Goal: Information Seeking & Learning: Find specific fact

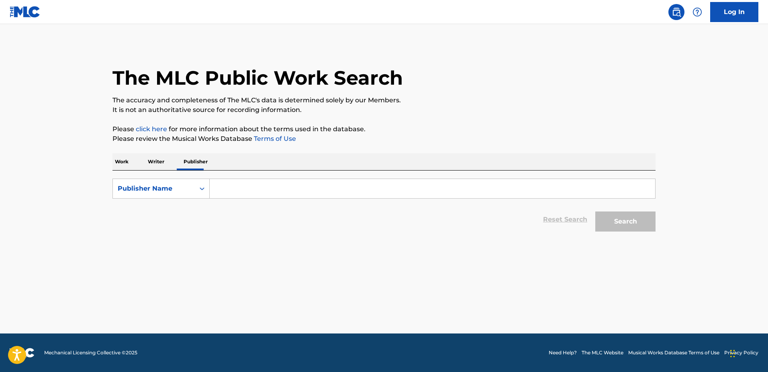
click at [231, 192] on input "Search Form" at bounding box center [432, 188] width 445 height 19
paste input "P9548D"
type input "P9548D"
click at [188, 182] on div "Publisher Name" at bounding box center [154, 188] width 82 height 15
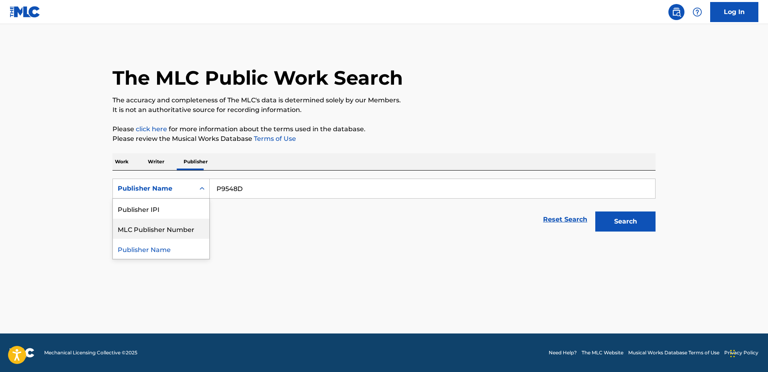
click at [187, 229] on div "MLC Publisher Number" at bounding box center [161, 229] width 96 height 20
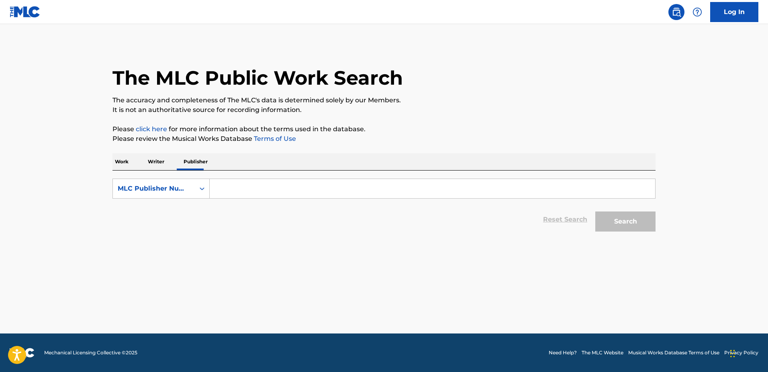
click at [227, 192] on input "Search Form" at bounding box center [432, 188] width 445 height 19
paste input "P9548D"
type input "P9548D"
click at [595, 212] on button "Search" at bounding box center [625, 222] width 60 height 20
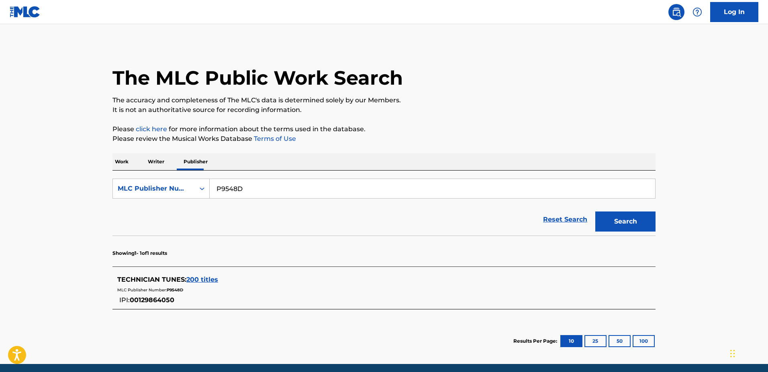
click at [198, 277] on span "200 titles" at bounding box center [202, 280] width 32 height 8
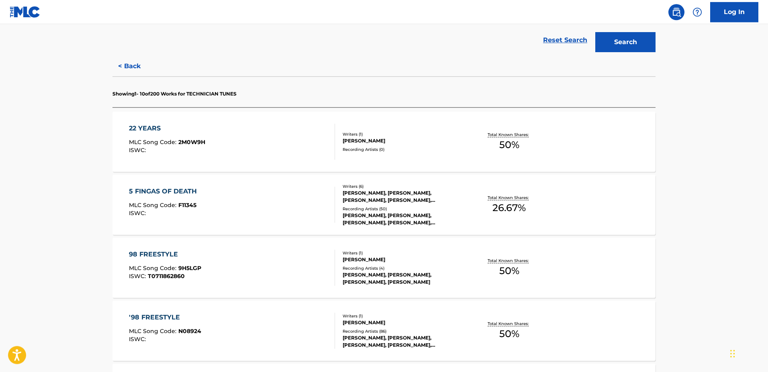
scroll to position [205, 0]
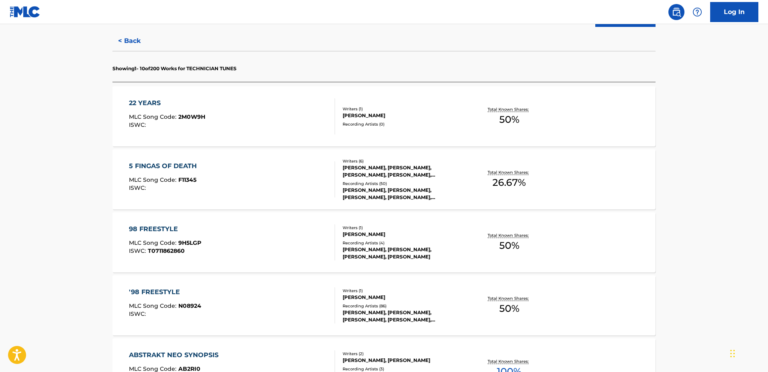
click at [208, 178] on div "5 FINGAS OF DEATH MLC Song Code : F11345 ISWC :" at bounding box center [232, 179] width 206 height 36
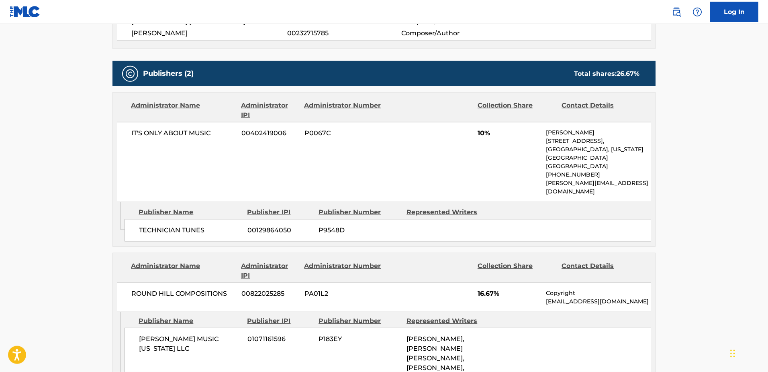
scroll to position [369, 0]
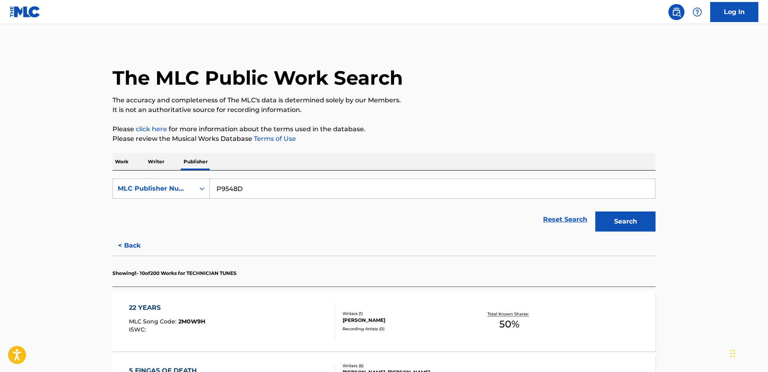
click at [224, 191] on input "P9548D" at bounding box center [432, 188] width 445 height 19
paste input "40284"
type input "P40284"
click at [595, 212] on button "Search" at bounding box center [625, 222] width 60 height 20
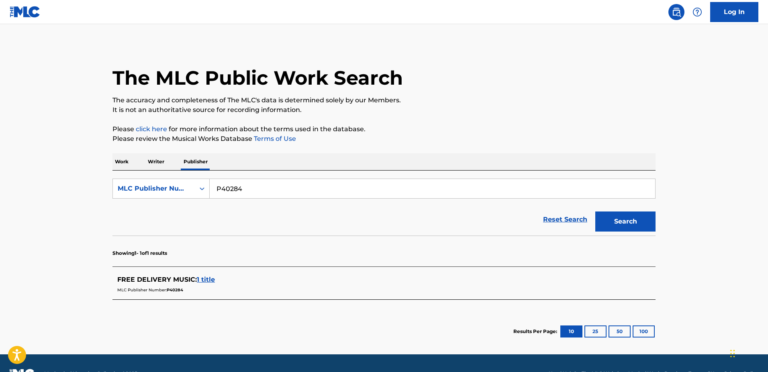
click at [212, 282] on span "1 title" at bounding box center [206, 280] width 18 height 8
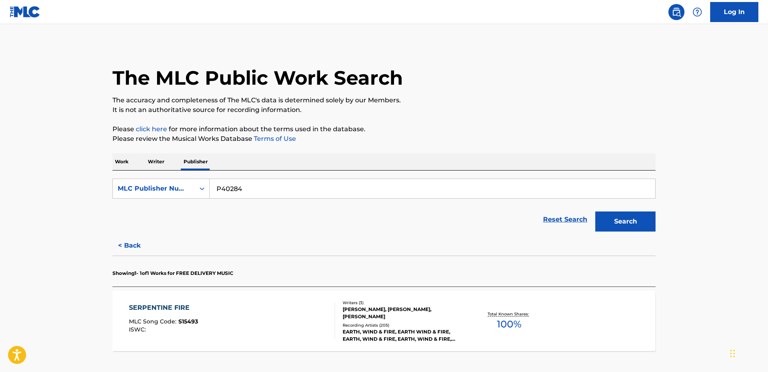
click at [198, 302] on div "SERPENTINE FIRE MLC Song Code : S15493 ISWC : Writers ( 3 ) [PERSON_NAME], [PER…" at bounding box center [383, 321] width 543 height 60
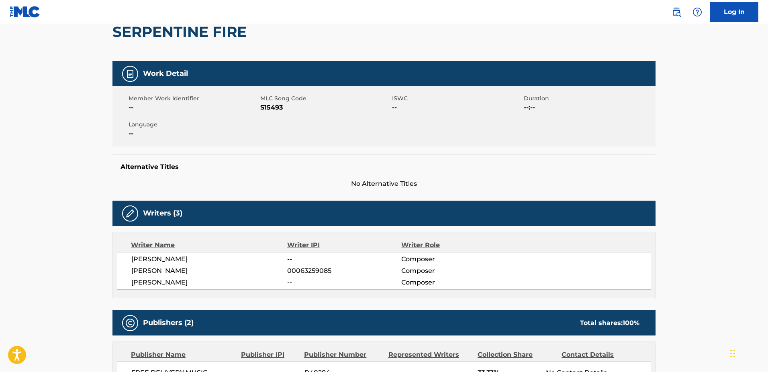
scroll to position [41, 0]
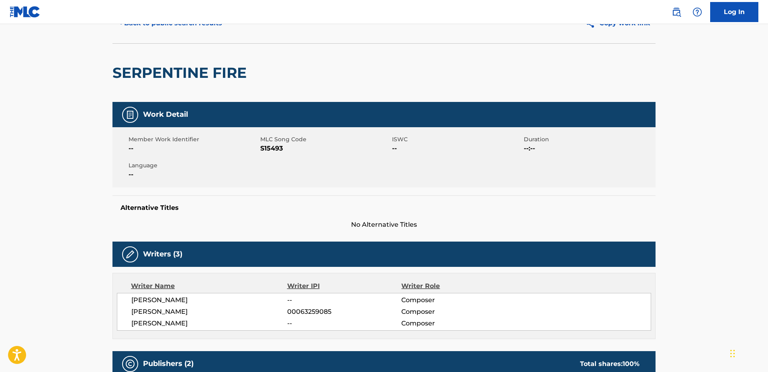
click at [250, 73] on h2 "SERPENTINE FIRE" at bounding box center [181, 73] width 138 height 18
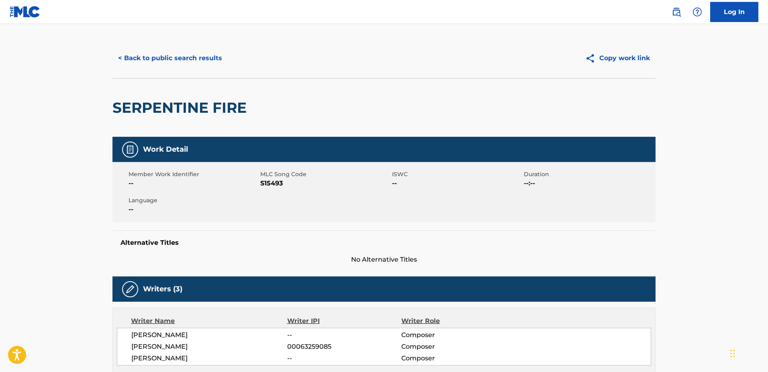
scroll to position [0, 0]
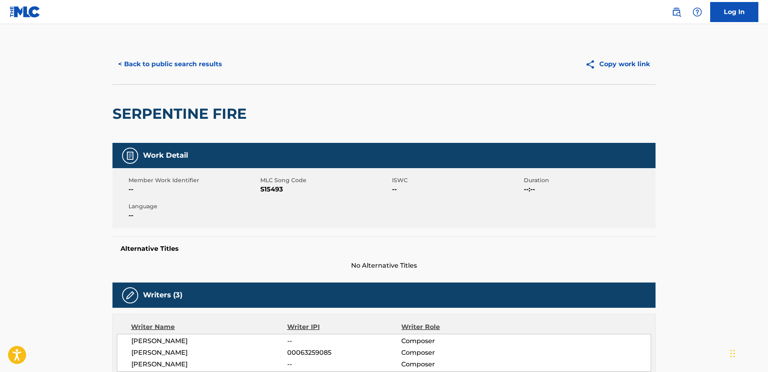
click at [192, 71] on button "< Back to public search results" at bounding box center [169, 64] width 115 height 20
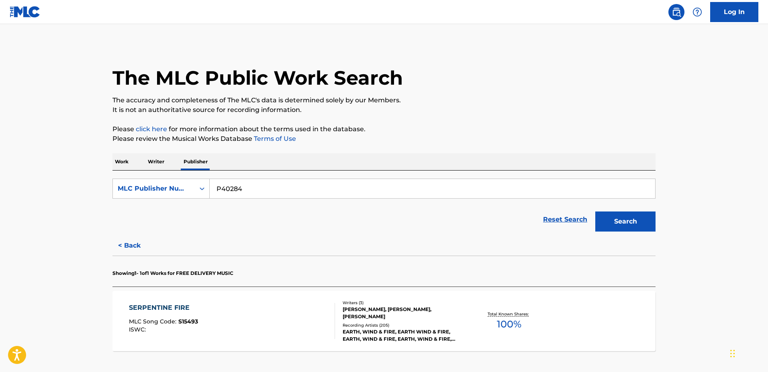
click at [133, 165] on div "Work Writer Publisher" at bounding box center [383, 161] width 543 height 17
click at [129, 165] on p "Work" at bounding box center [121, 161] width 18 height 17
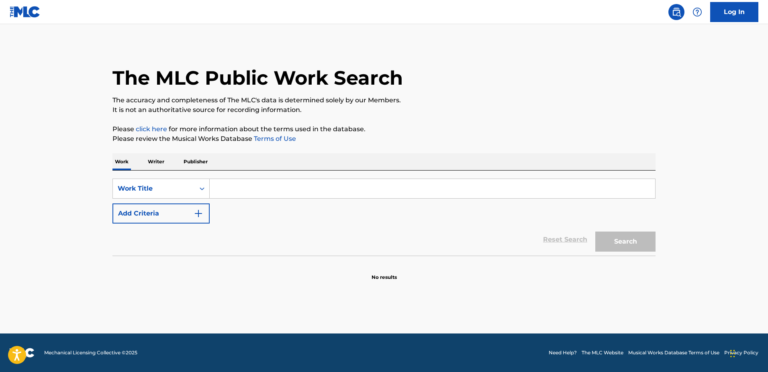
click at [210, 197] on input "Search Form" at bounding box center [432, 188] width 445 height 19
paste input "SERPENTINE FIRE"
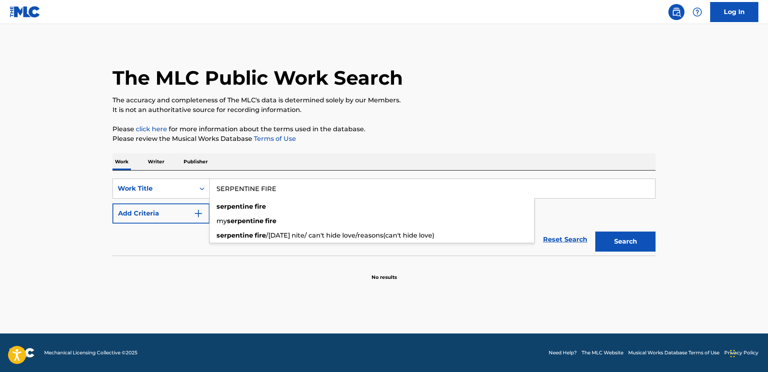
type input "SERPENTINE FIRE"
click at [595, 232] on button "Search" at bounding box center [625, 242] width 60 height 20
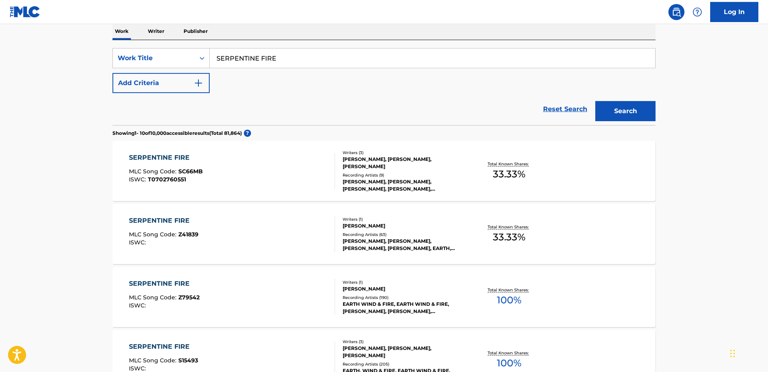
scroll to position [205, 0]
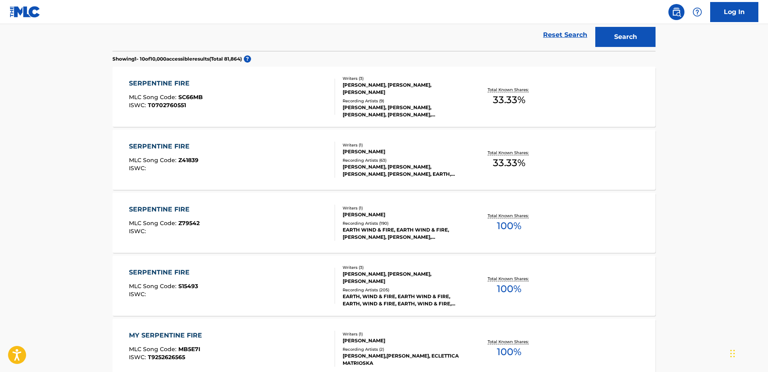
click at [151, 80] on div "SERPENTINE FIRE" at bounding box center [166, 84] width 74 height 10
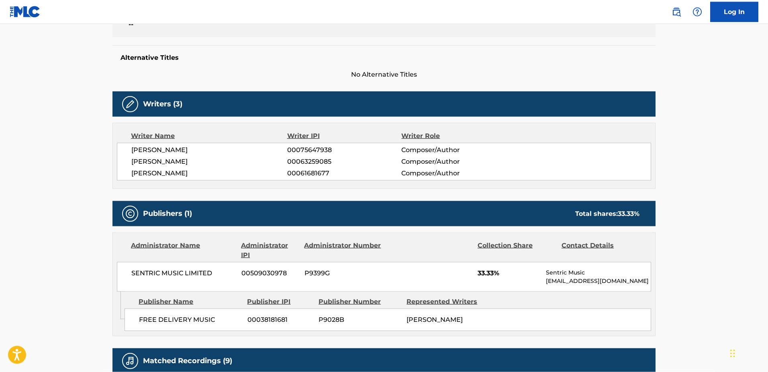
scroll to position [246, 0]
